Goal: Task Accomplishment & Management: Use online tool/utility

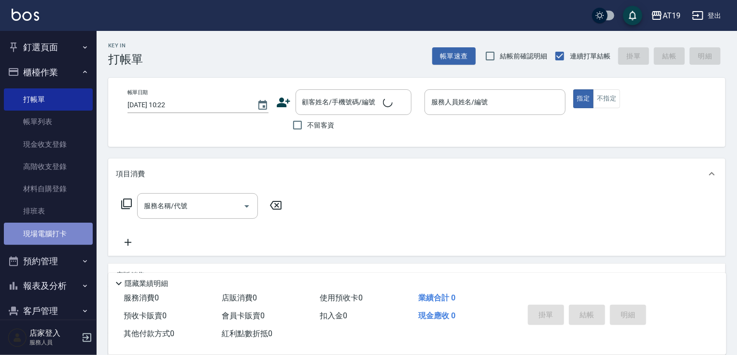
click at [68, 231] on link "現場電腦打卡" at bounding box center [48, 234] width 89 height 22
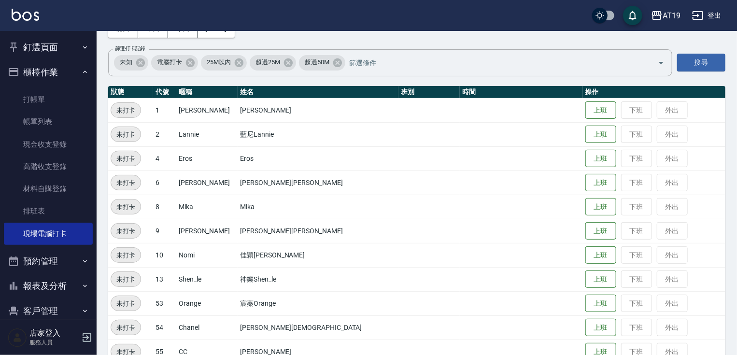
scroll to position [77, 0]
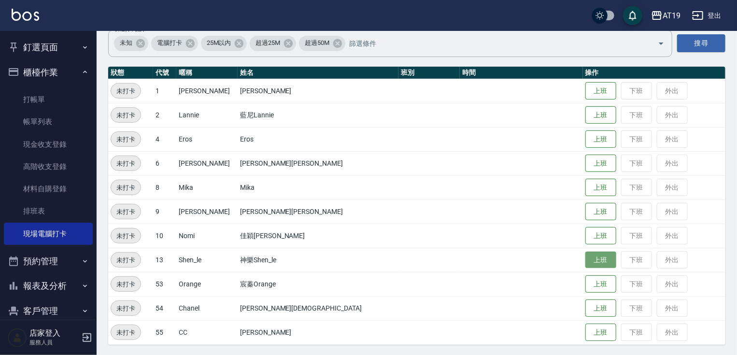
click at [585, 261] on button "上班" at bounding box center [600, 259] width 31 height 17
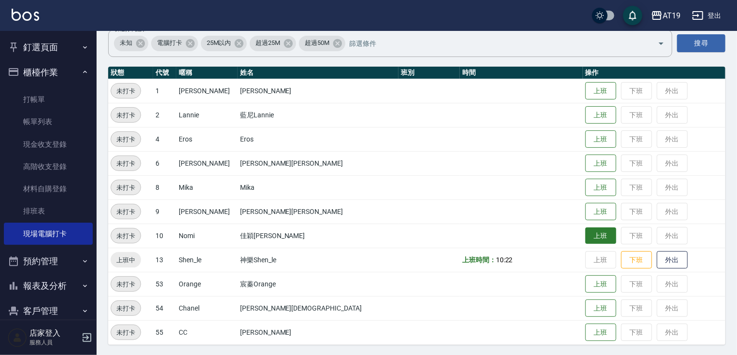
click at [585, 236] on button "上班" at bounding box center [600, 235] width 31 height 17
click at [585, 234] on button "上班" at bounding box center [600, 235] width 31 height 17
click at [585, 235] on button "上班" at bounding box center [600, 235] width 31 height 17
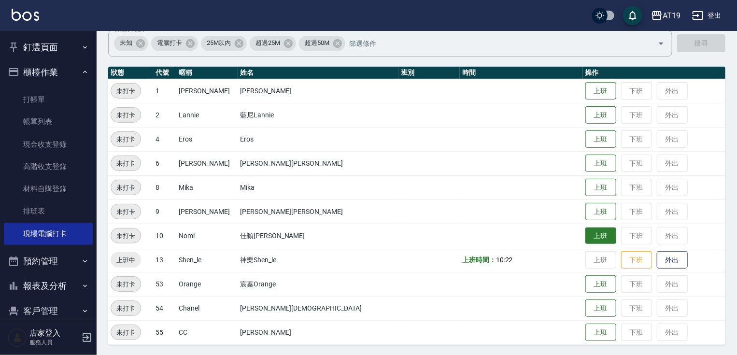
click at [583, 235] on td "上班 下班 外出" at bounding box center [654, 235] width 142 height 24
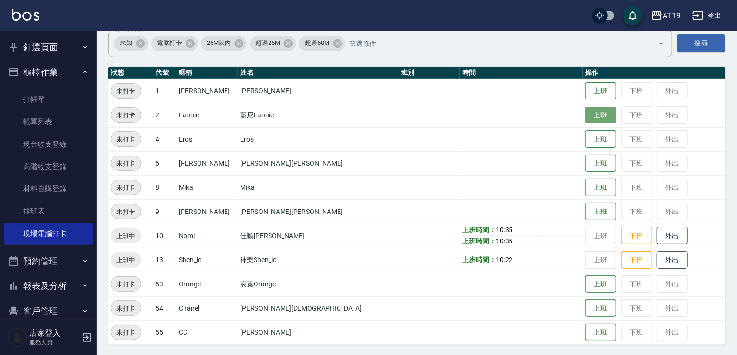
click at [585, 114] on button "上班" at bounding box center [600, 115] width 31 height 17
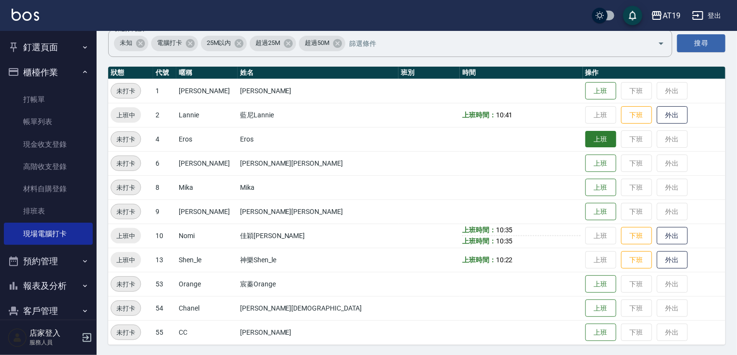
click at [585, 140] on button "上班" at bounding box center [600, 139] width 31 height 17
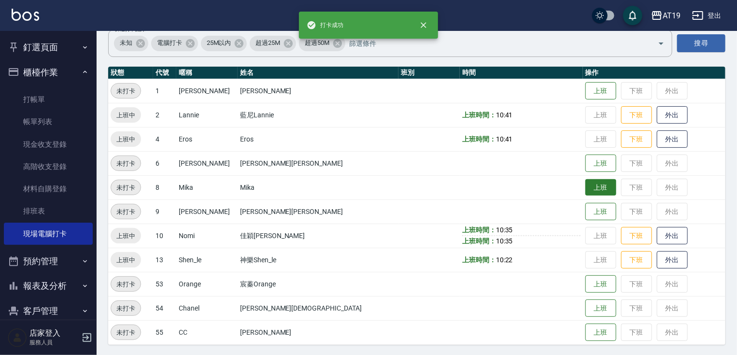
click at [585, 182] on button "上班" at bounding box center [600, 187] width 31 height 17
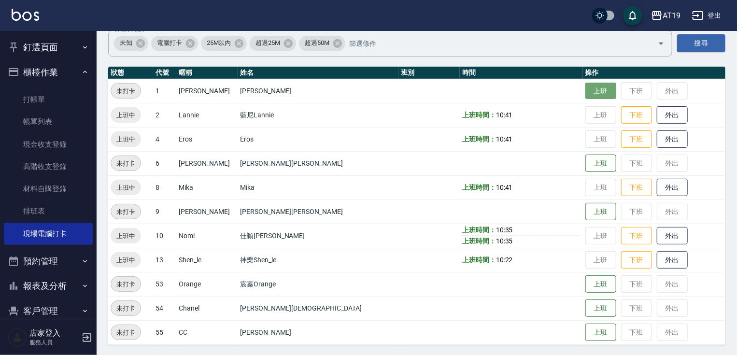
click at [585, 93] on button "上班" at bounding box center [600, 91] width 31 height 17
